Goal: Transaction & Acquisition: Obtain resource

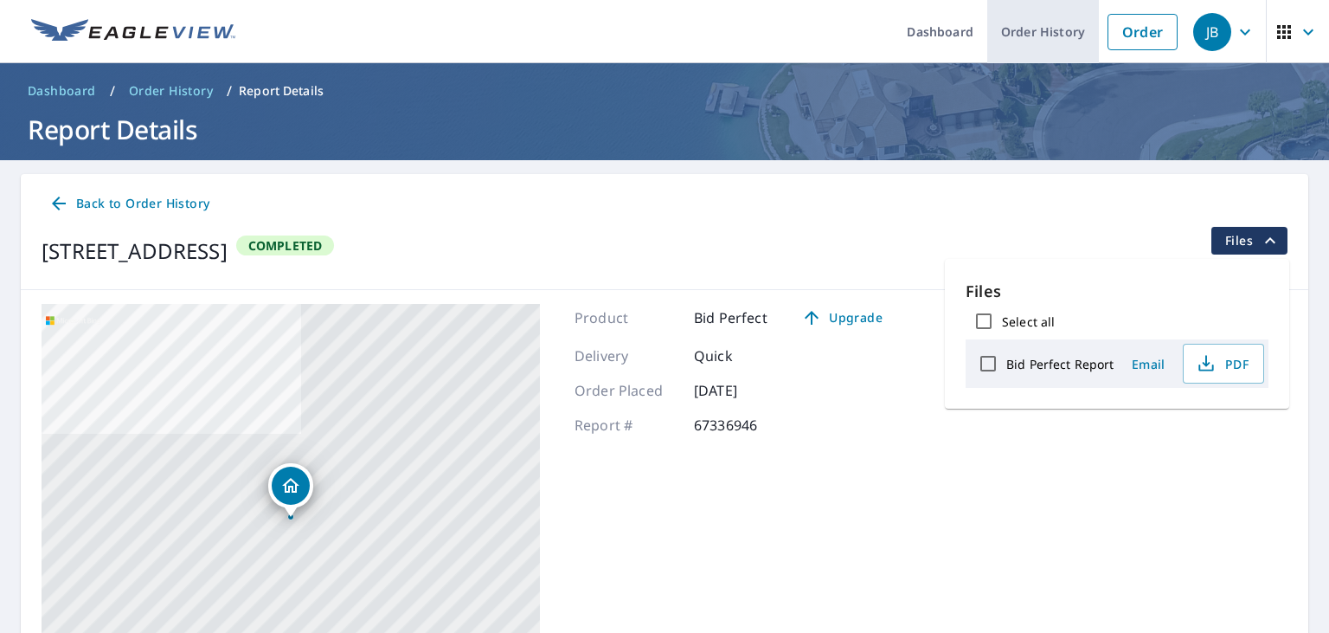
click at [1040, 35] on link "Order History" at bounding box center [1043, 31] width 112 height 63
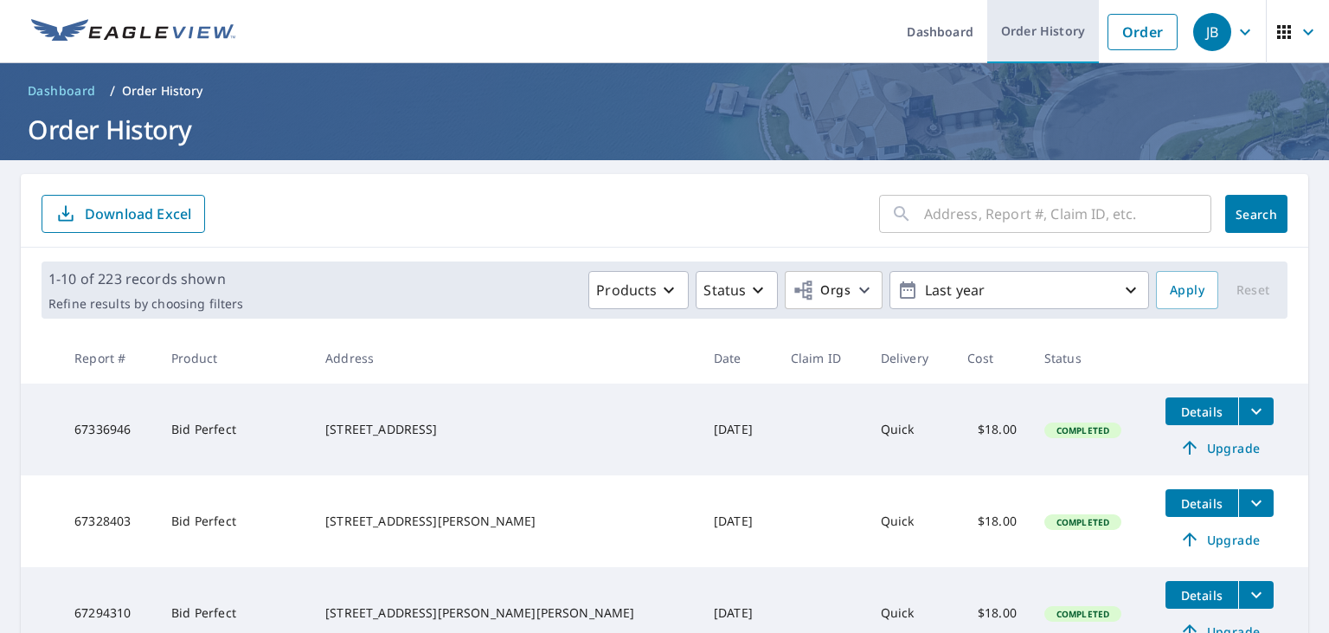
click at [1040, 19] on link "Order History" at bounding box center [1043, 31] width 112 height 63
click at [1038, 44] on link "Order History" at bounding box center [1043, 31] width 112 height 63
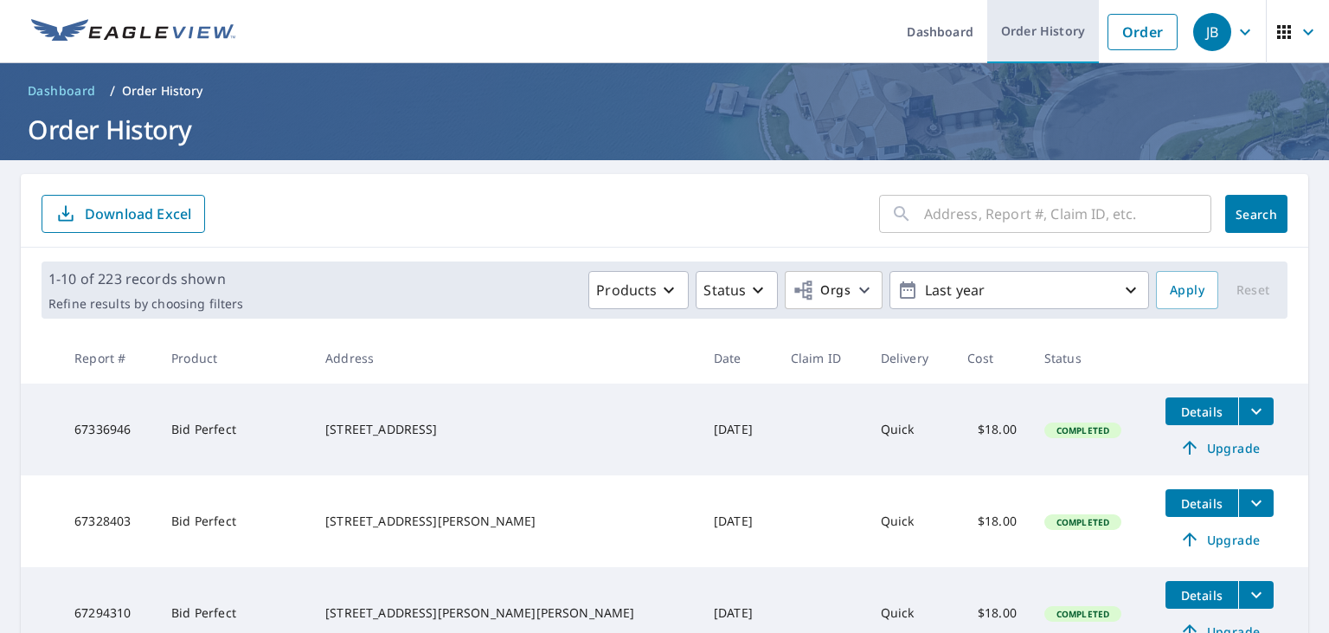
click at [1038, 44] on link "Order History" at bounding box center [1043, 31] width 112 height 63
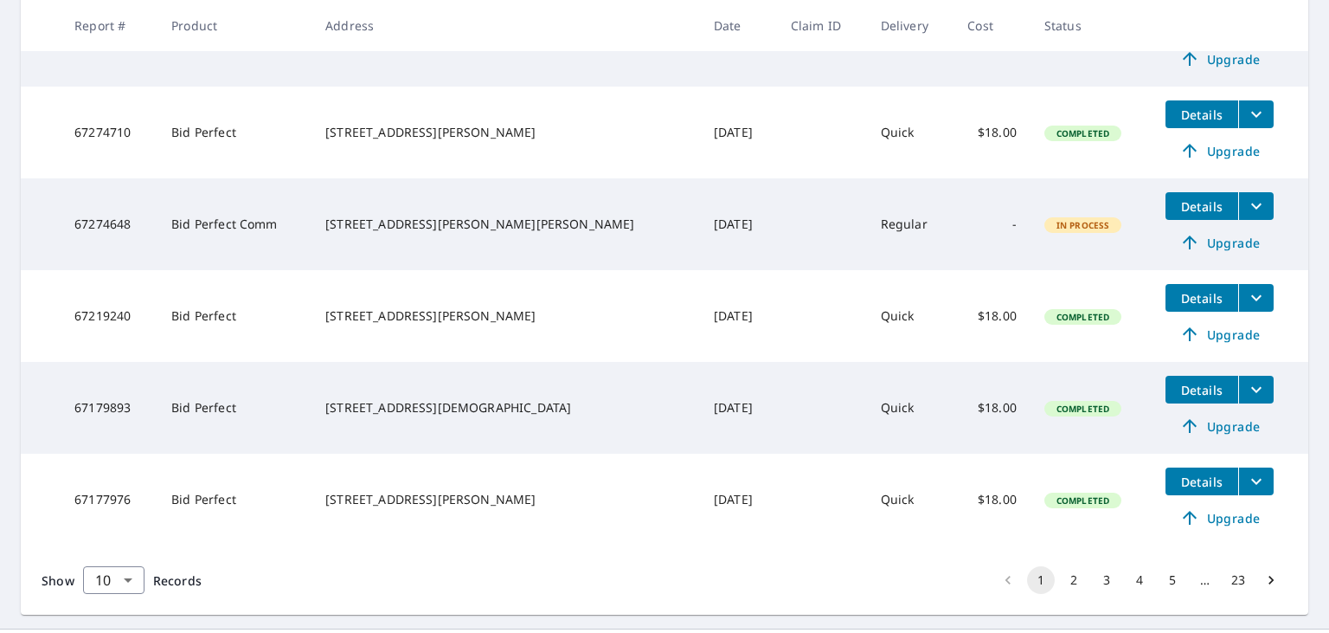
scroll to position [794, 0]
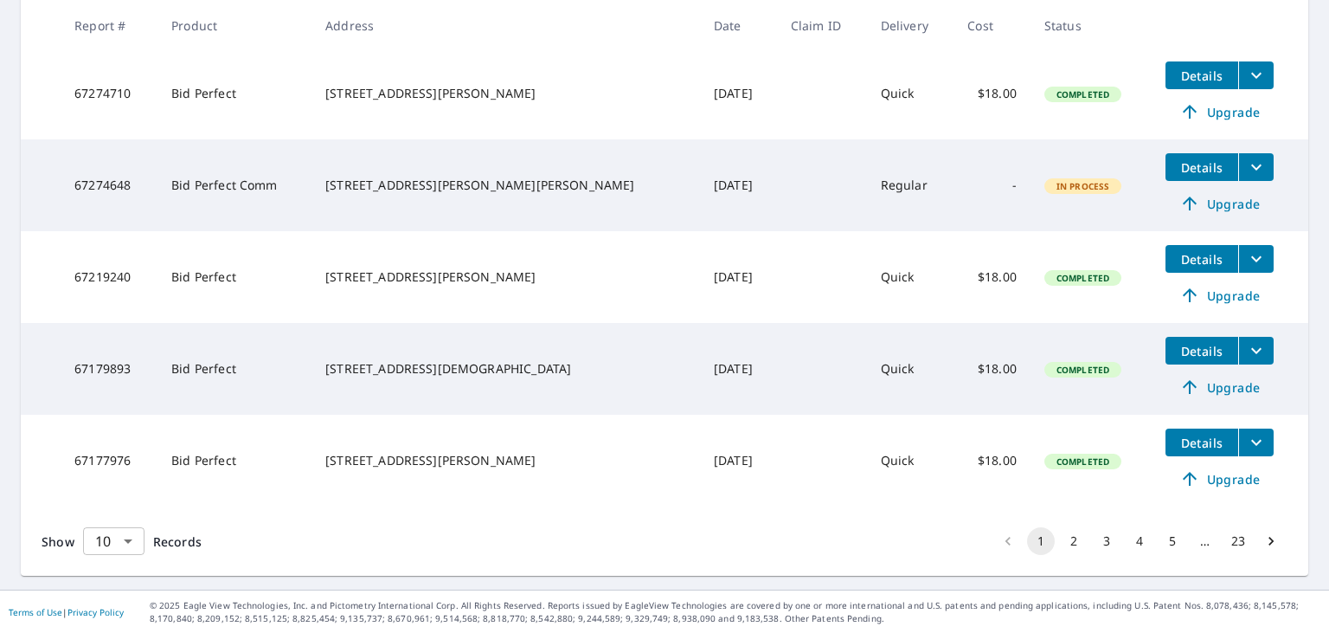
click at [122, 547] on body "JB JB Dashboard Order History Order JB Dashboard / Order History Order History …" at bounding box center [664, 316] width 1329 height 633
click at [101, 566] on li "50" at bounding box center [112, 565] width 61 height 31
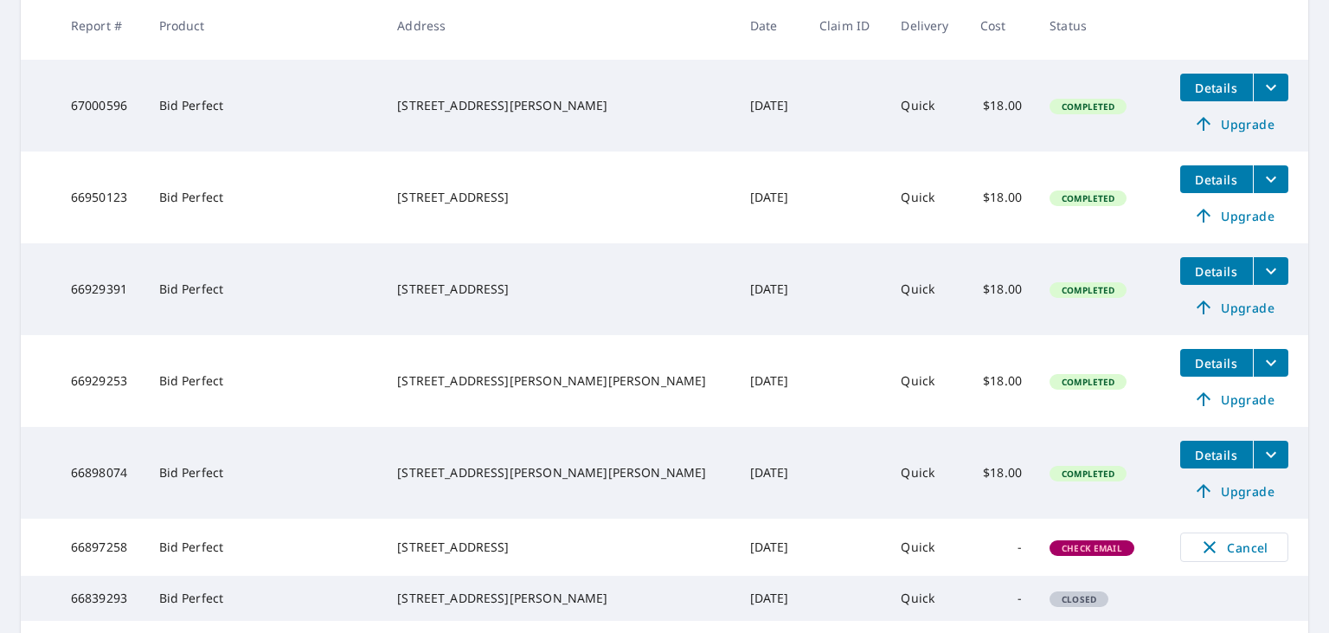
scroll to position [1609, 0]
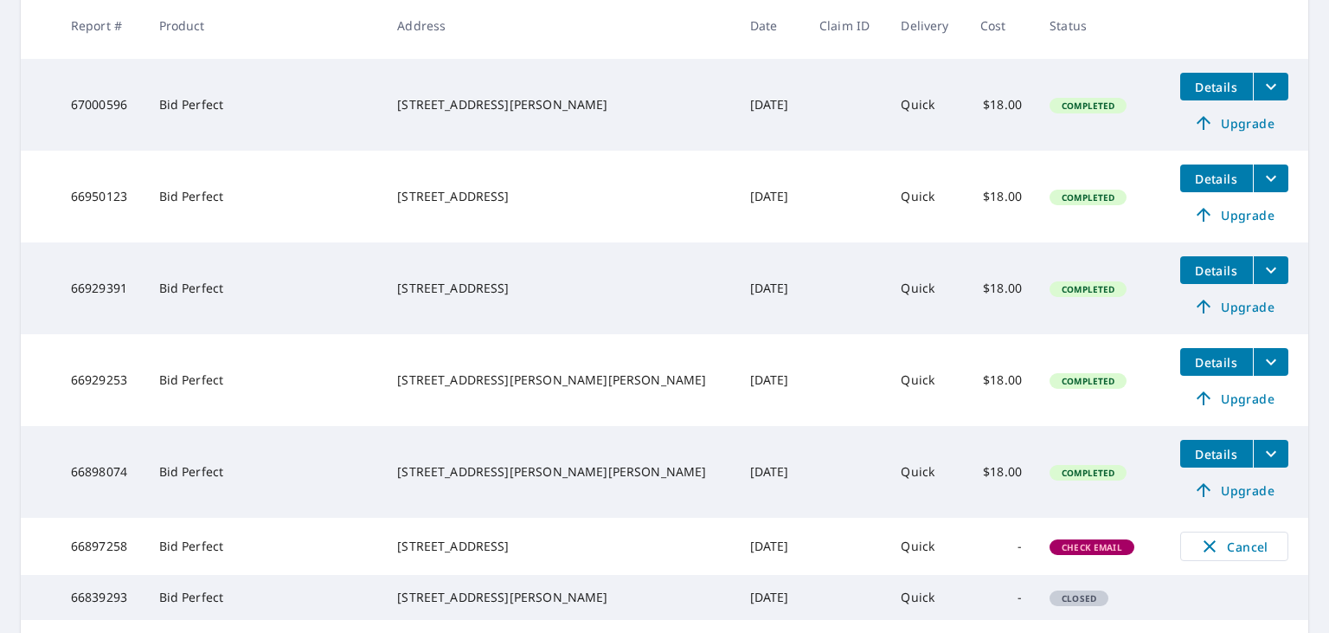
click at [1191, 358] on span "Details" at bounding box center [1217, 362] width 52 height 16
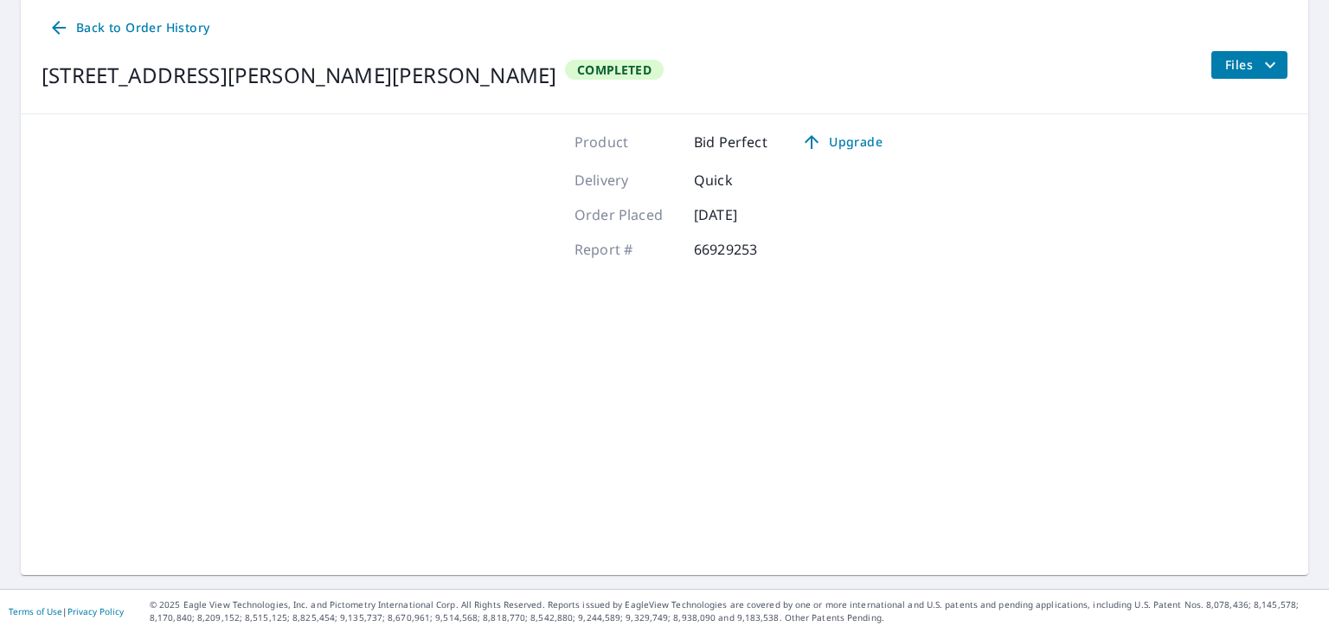
scroll to position [174, 0]
click at [1243, 68] on span "Files" at bounding box center [1252, 66] width 55 height 21
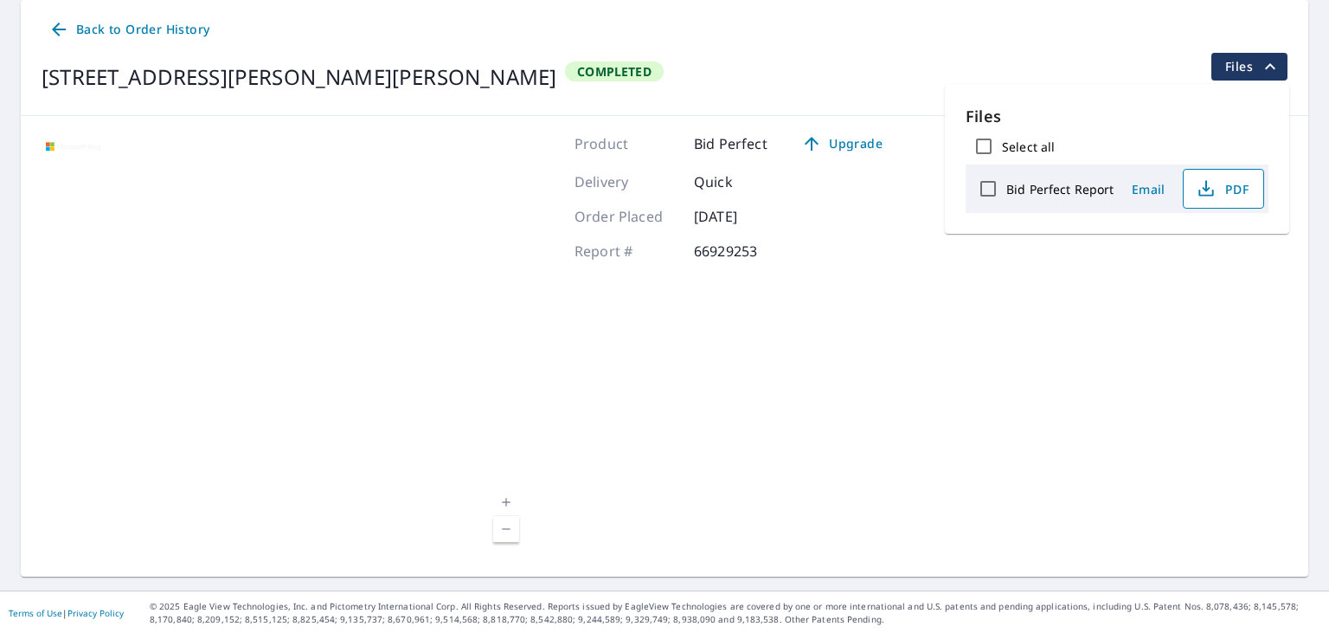
click at [1225, 190] on span "PDF" at bounding box center [1221, 188] width 55 height 21
